Goal: Task Accomplishment & Management: Complete application form

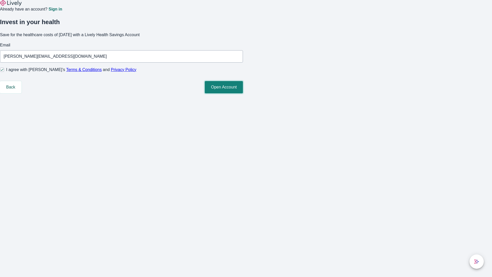
click at [243, 93] on button "Open Account" at bounding box center [224, 87] width 38 height 12
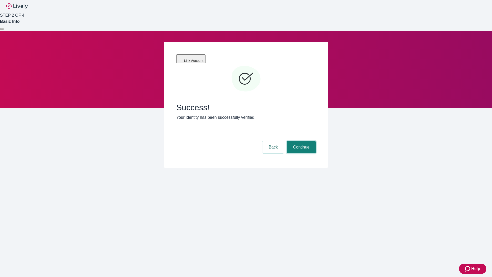
click at [301, 141] on button "Continue" at bounding box center [301, 147] width 29 height 12
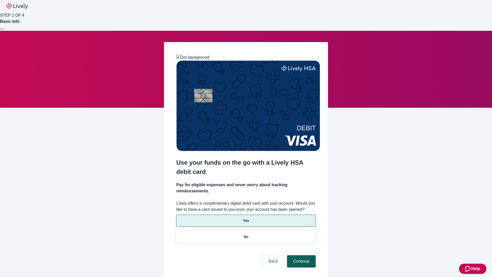
click at [246, 218] on p "Yes" at bounding box center [246, 220] width 6 height 5
click at [301, 255] on button "Continue" at bounding box center [301, 261] width 29 height 12
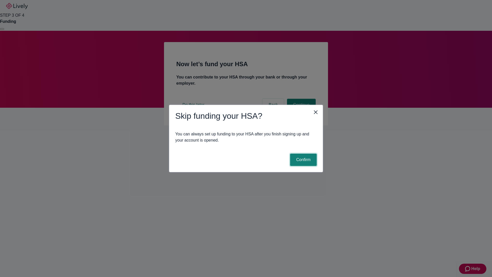
click at [303, 160] on button "Confirm" at bounding box center [303, 160] width 27 height 12
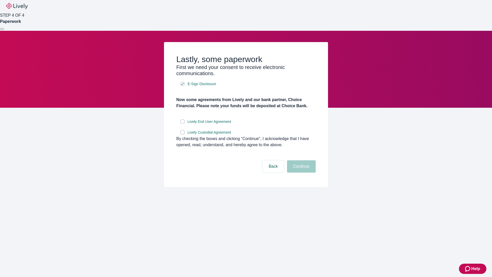
click at [183, 124] on input "Lively End User Agreement" at bounding box center [182, 121] width 4 height 4
checkbox input "true"
click at [183, 134] on input "Lively Custodial Agreement" at bounding box center [182, 132] width 4 height 4
checkbox input "true"
click at [301, 173] on button "Continue" at bounding box center [301, 166] width 29 height 12
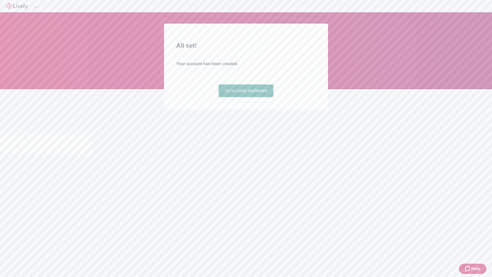
click at [246, 97] on link "Go to Lively dashboard" at bounding box center [246, 91] width 55 height 12
